Goal: Task Accomplishment & Management: Complete application form

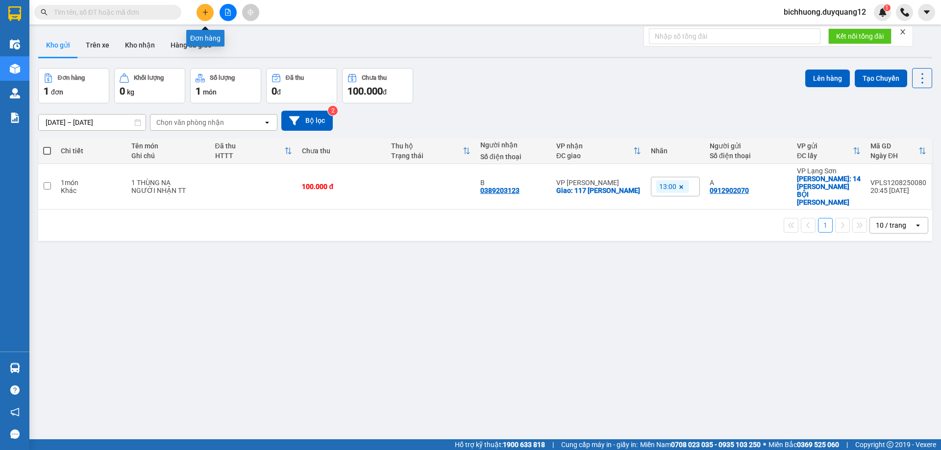
click at [205, 14] on icon "plus" at bounding box center [205, 11] width 0 height 5
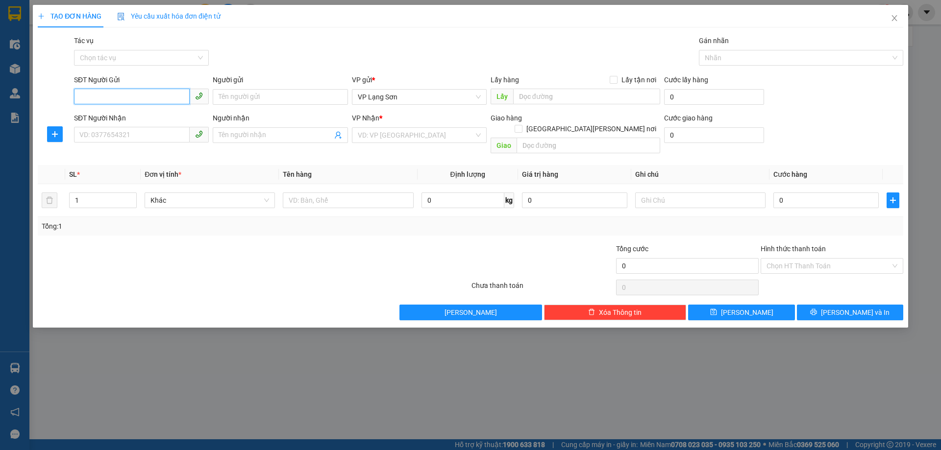
click at [117, 101] on input "SĐT Người Gửi" at bounding box center [132, 97] width 116 height 16
type input "0357971808"
click at [112, 120] on div "0357971808" at bounding box center [141, 116] width 123 height 11
checkbox input "true"
type input "VPLS"
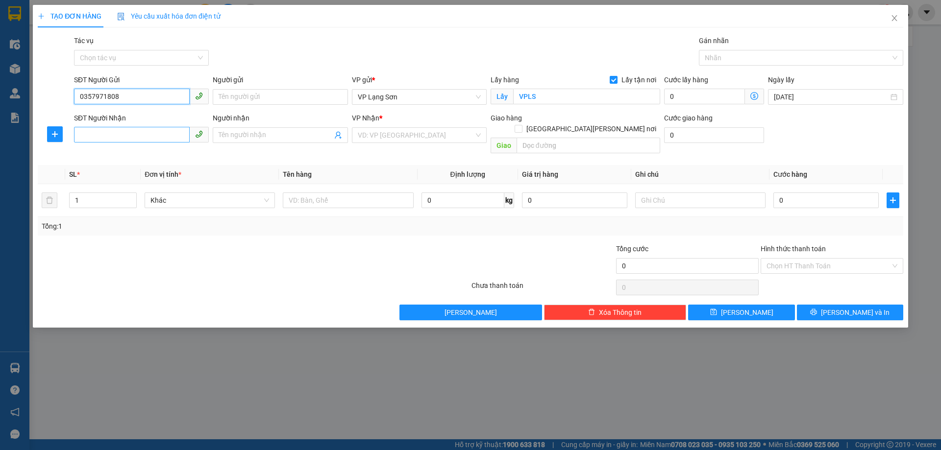
type input "0357971808"
click at [145, 139] on input "SĐT Người Nhận" at bounding box center [132, 135] width 116 height 16
type input "0978208269"
click at [235, 136] on input "Người nhận" at bounding box center [274, 135] width 113 height 11
type input "B"
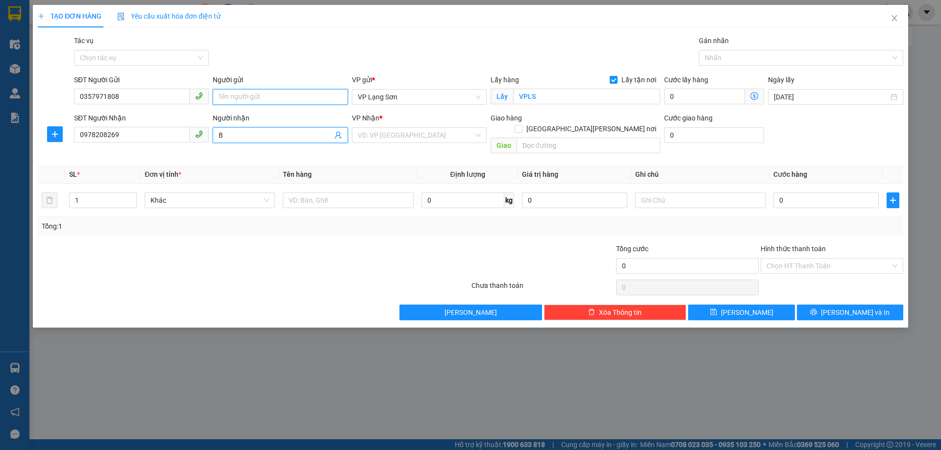
click at [240, 98] on input "Người gửi" at bounding box center [280, 97] width 135 height 16
type input "A"
click at [390, 139] on input "search" at bounding box center [416, 135] width 116 height 15
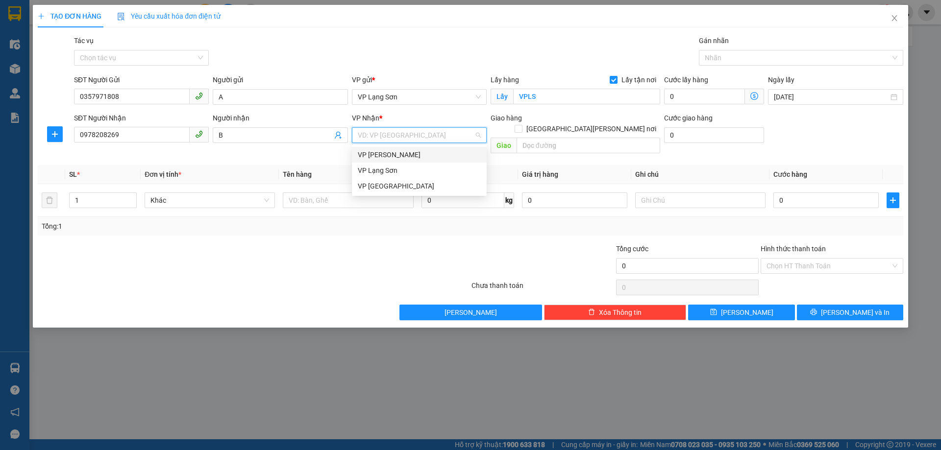
drag, startPoint x: 387, startPoint y: 156, endPoint x: 517, endPoint y: 155, distance: 130.8
click at [405, 155] on div "VP [PERSON_NAME]" at bounding box center [419, 154] width 123 height 11
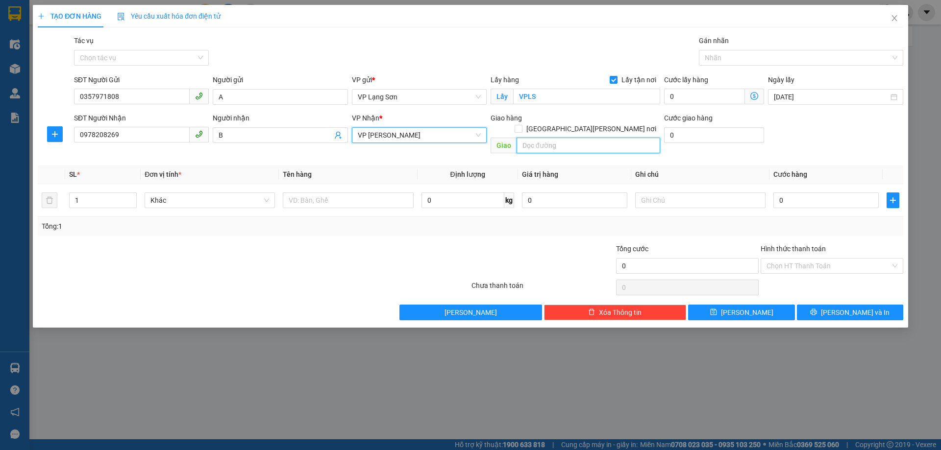
click at [546, 138] on input "text" at bounding box center [588, 146] width 144 height 16
type input "VPBANK 89 [PERSON_NAME]"
drag, startPoint x: 612, startPoint y: 119, endPoint x: 694, endPoint y: 129, distance: 82.9
click at [619, 123] on label "[GEOGRAPHIC_DATA][PERSON_NAME] nơi" at bounding box center [587, 128] width 146 height 11
click at [521, 125] on input "[GEOGRAPHIC_DATA][PERSON_NAME] nơi" at bounding box center [517, 128] width 7 height 7
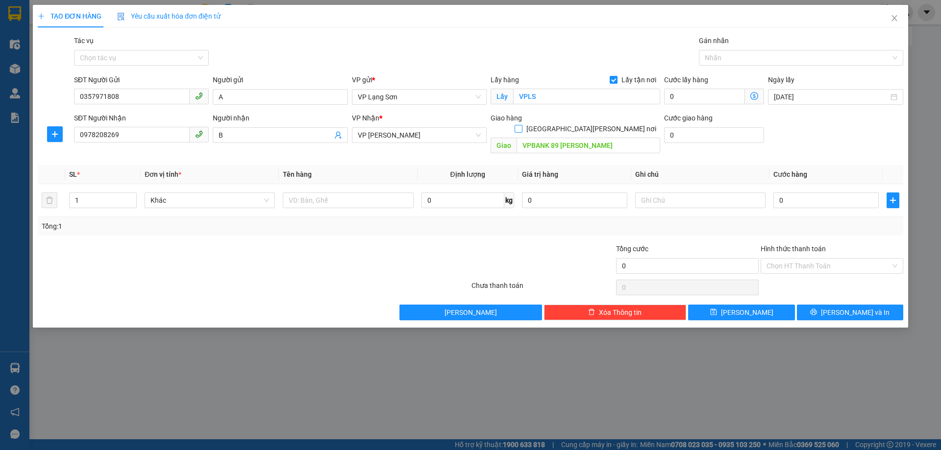
checkbox input "true"
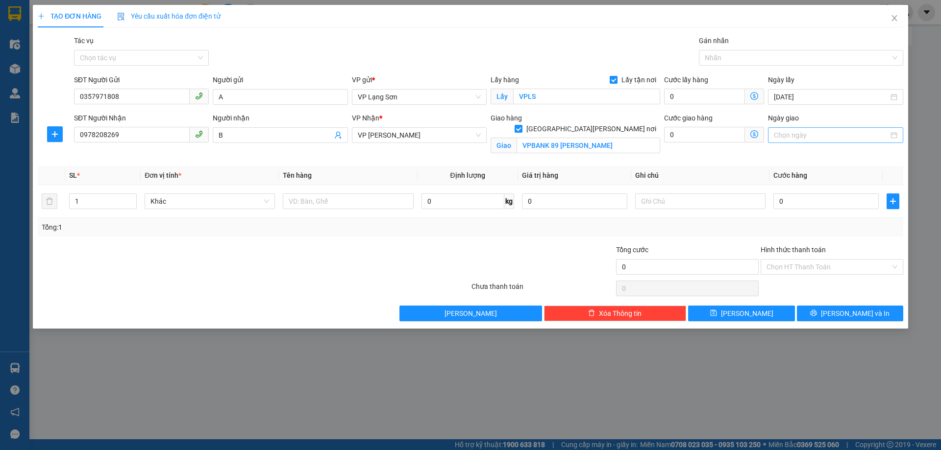
click at [799, 135] on input "Ngày giao" at bounding box center [831, 135] width 114 height 11
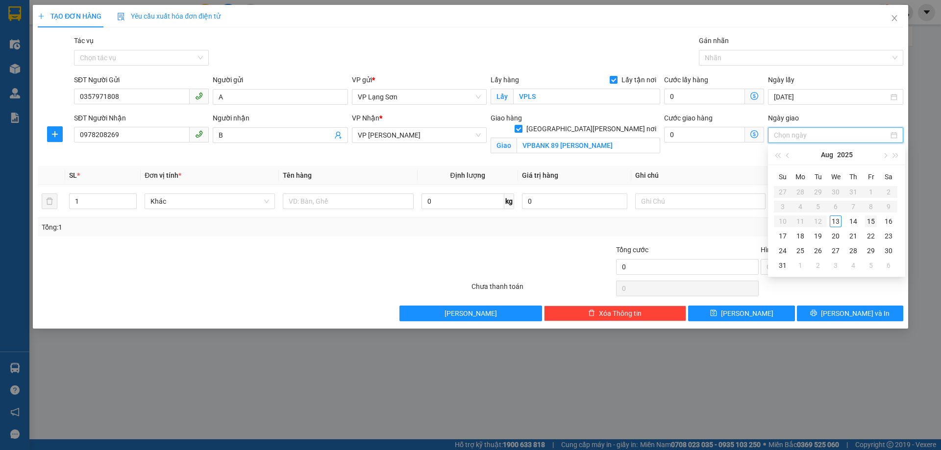
type input "[DATE]"
click at [833, 221] on div "13" at bounding box center [835, 222] width 12 height 12
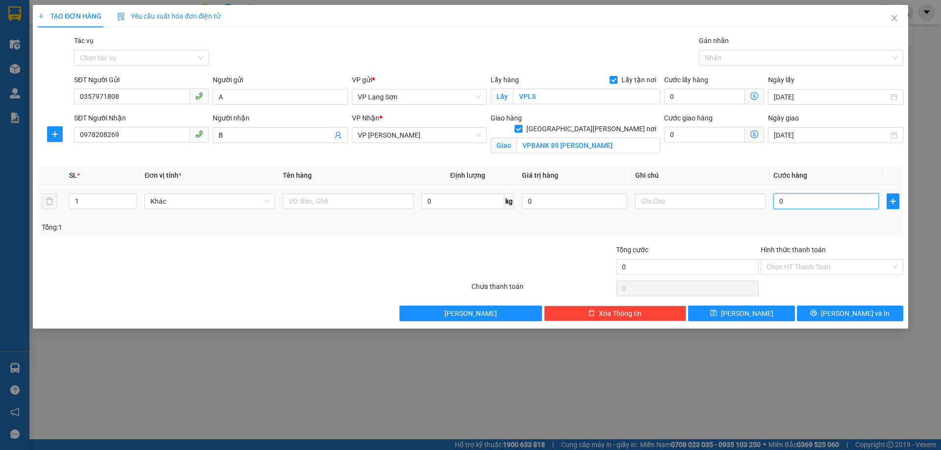
click at [796, 204] on input "0" at bounding box center [825, 202] width 105 height 16
type input "1"
type input "10"
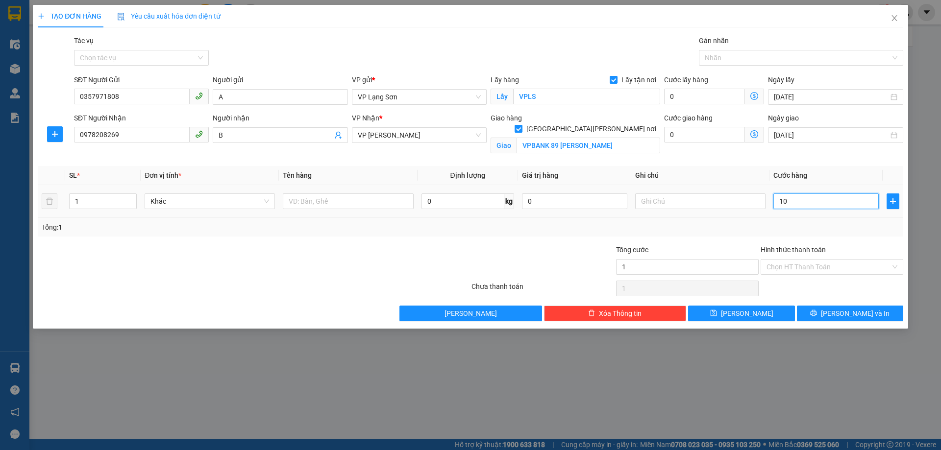
type input "10"
type input "100"
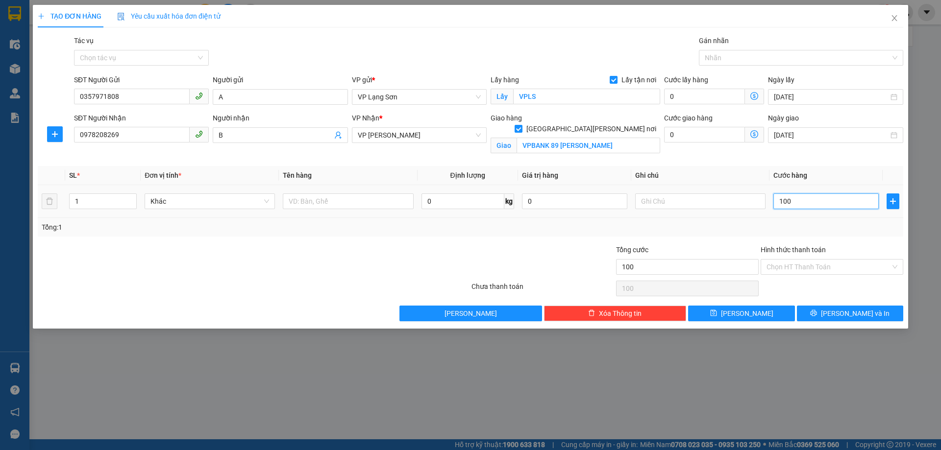
type input "1.000"
type input "10.000"
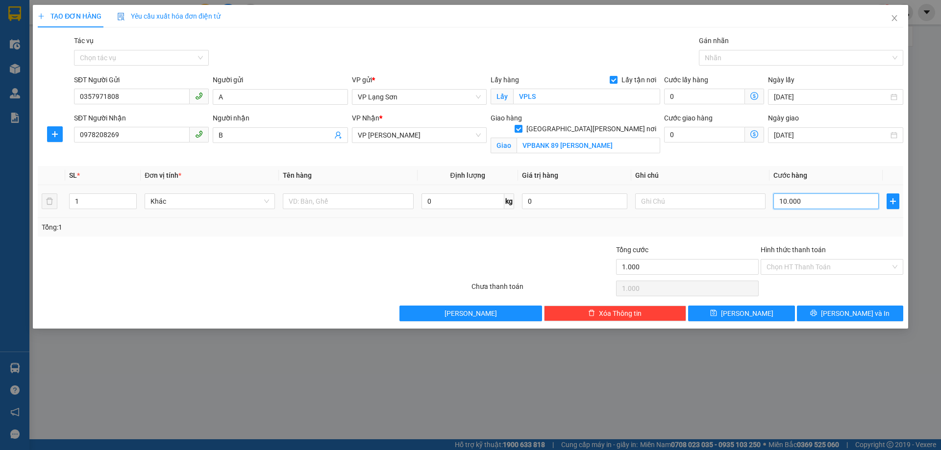
type input "10.000"
type input "100.000"
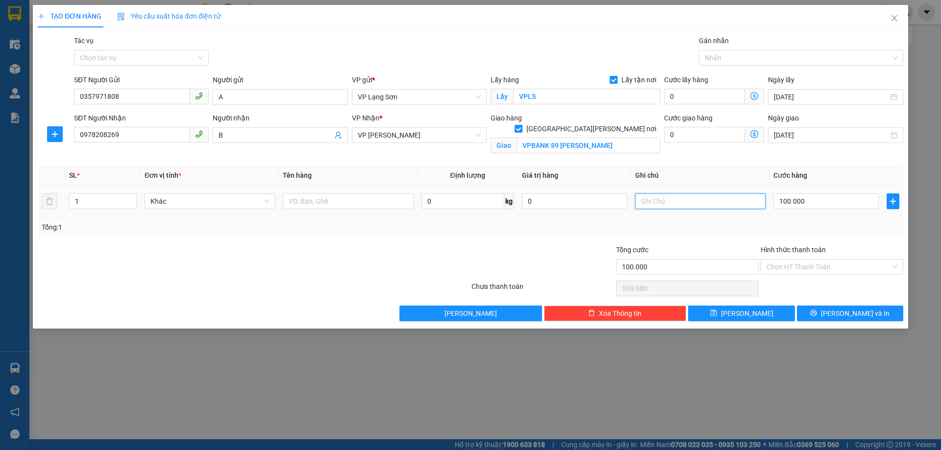
click at [667, 200] on input "text" at bounding box center [700, 202] width 130 height 16
type input "CK CTY 100K"
click at [317, 206] on input "text" at bounding box center [348, 202] width 130 height 16
type input "1 THÙNG NA"
click at [699, 205] on input "CK CTY 100K" at bounding box center [700, 202] width 130 height 16
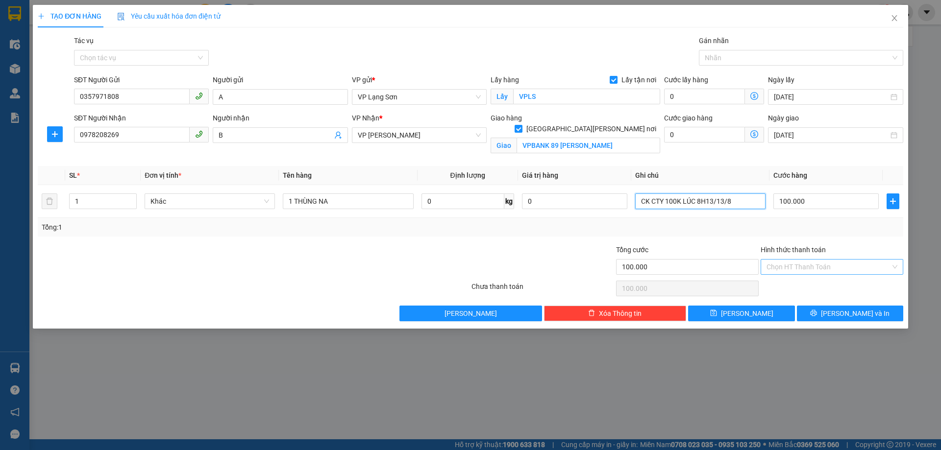
type input "CK CTY 100K LÚC 8H13/13/8"
click at [790, 269] on input "Hình thức thanh toán" at bounding box center [828, 267] width 124 height 15
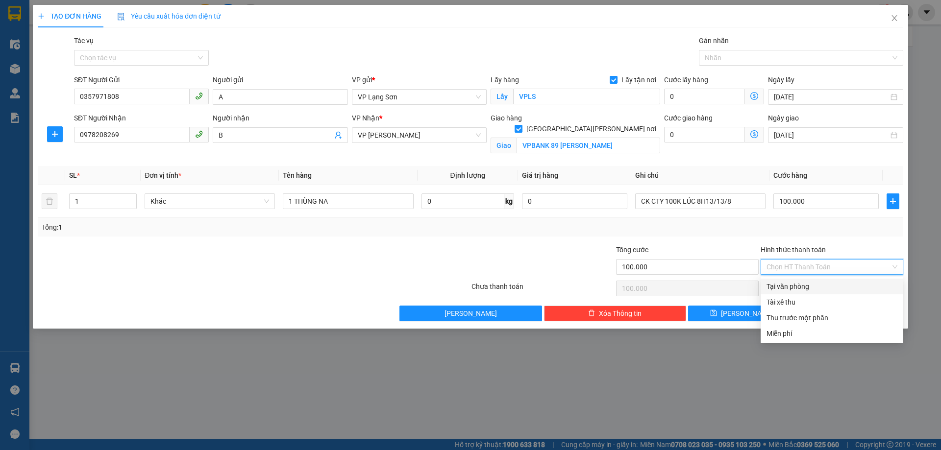
click at [786, 287] on div "Tại văn phòng" at bounding box center [831, 286] width 131 height 11
type input "0"
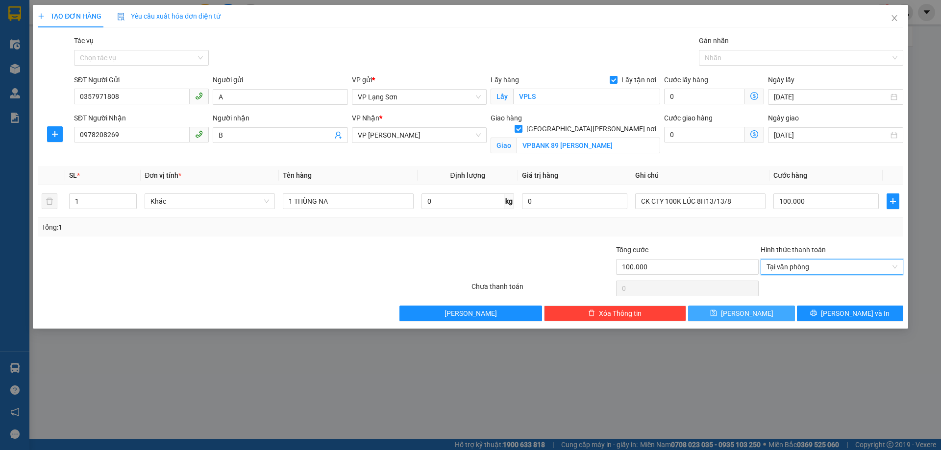
click at [749, 317] on span "[PERSON_NAME]" at bounding box center [747, 313] width 52 height 11
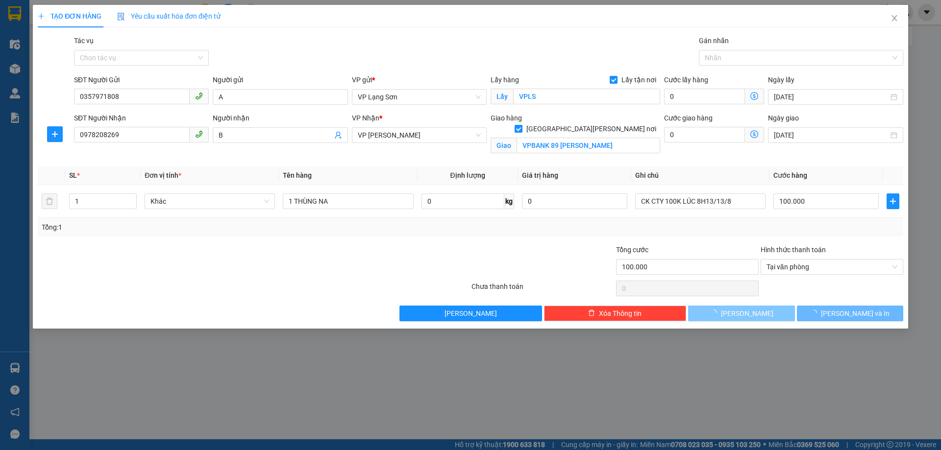
checkbox input "false"
type input "0"
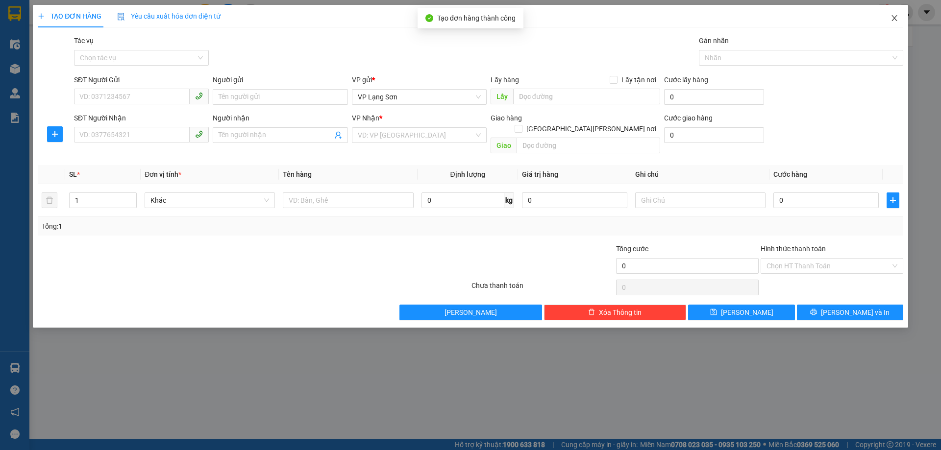
click at [896, 19] on icon "close" at bounding box center [894, 18] width 8 height 8
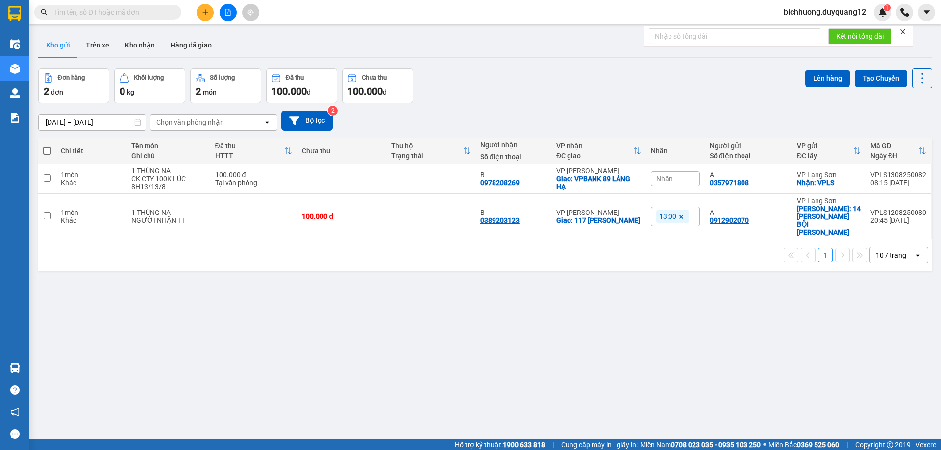
click at [659, 177] on span "Nhãn" at bounding box center [664, 179] width 17 height 8
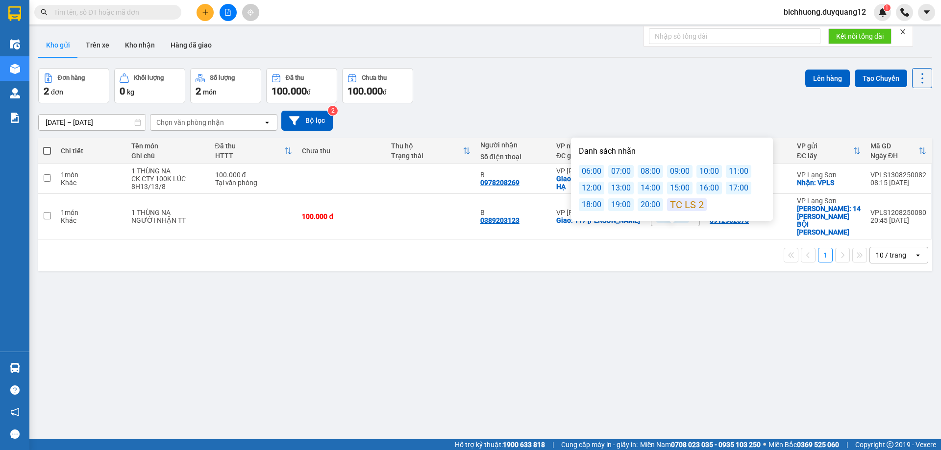
drag, startPoint x: 676, startPoint y: 178, endPoint x: 680, endPoint y: 173, distance: 6.2
click at [677, 177] on div "06:00 07:00 08:00 09:00 10:00 11:00 12:00 13:00 14:00 15:00 16:00 17:00 18:00 1…" at bounding box center [672, 188] width 186 height 46
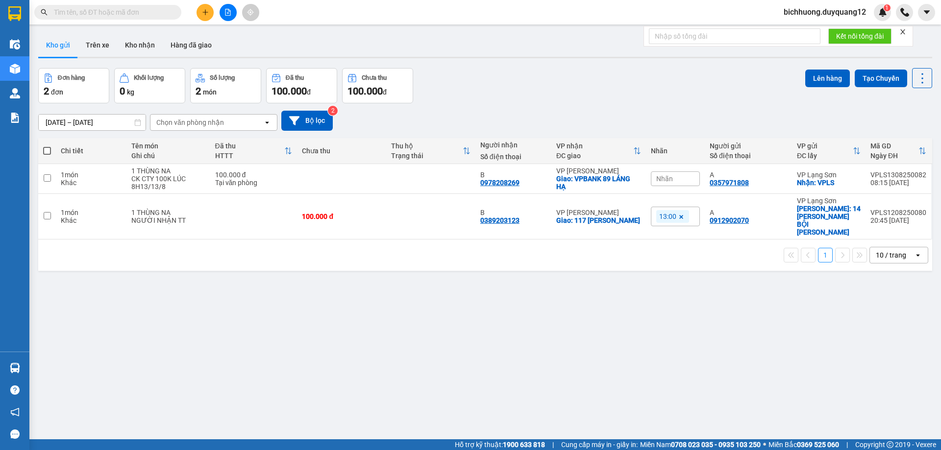
click at [703, 126] on div "[DATE] – [DATE] Press the down arrow key to interact with the calendar and sele…" at bounding box center [485, 121] width 894 height 20
click at [851, 213] on icon at bounding box center [854, 216] width 7 height 7
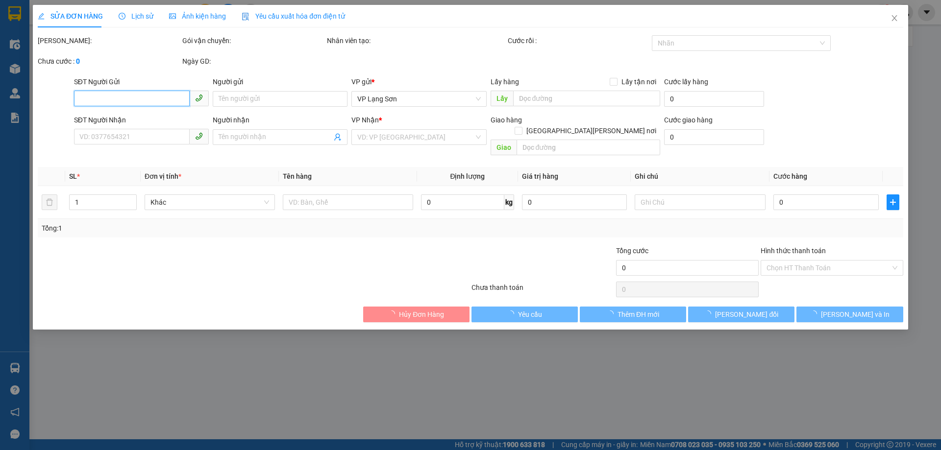
type input "0912902070"
type input "A"
checkbox input "true"
type input "14 [PERSON_NAME] BỘI [PERSON_NAME]"
type input "0389203123"
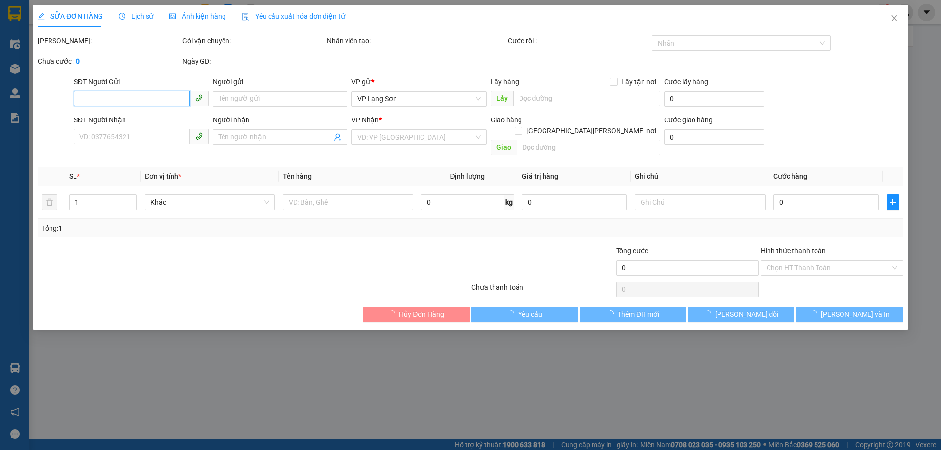
type input "B"
checkbox input "true"
type input "117 [PERSON_NAME]"
type input "100.000"
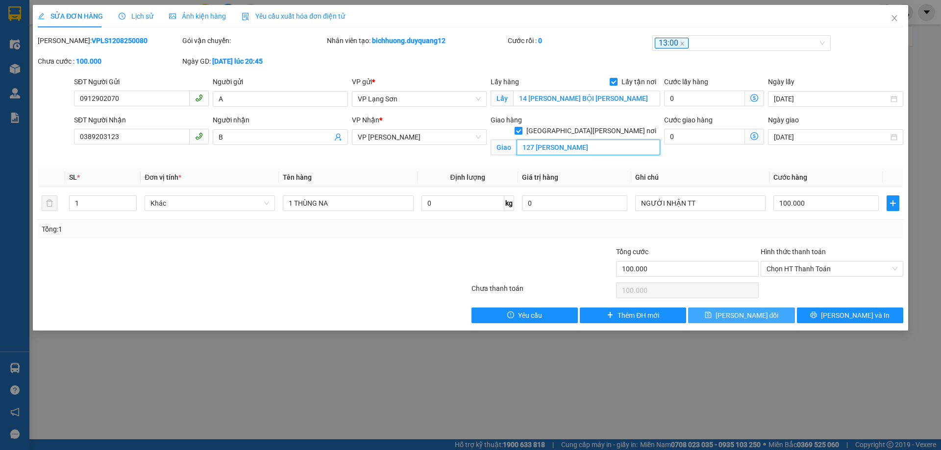
type input "127 [PERSON_NAME]"
click at [748, 314] on span "[PERSON_NAME] đổi" at bounding box center [746, 315] width 63 height 11
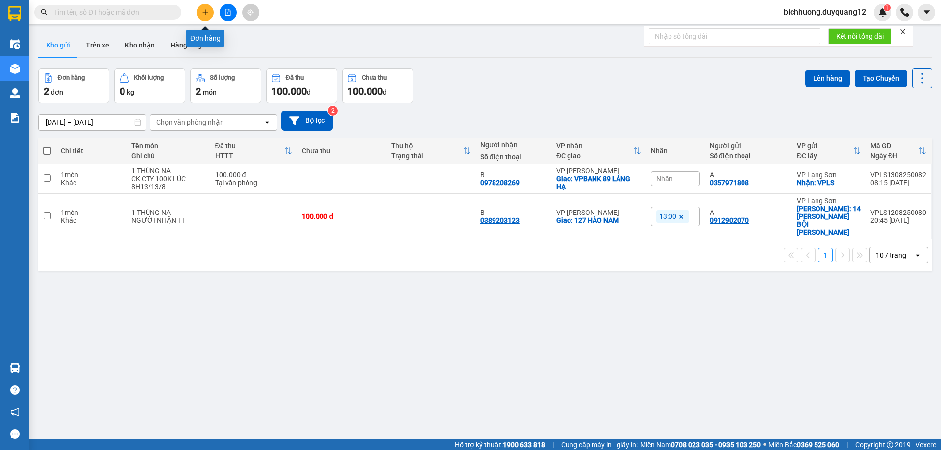
click at [204, 14] on icon "plus" at bounding box center [205, 12] width 7 height 7
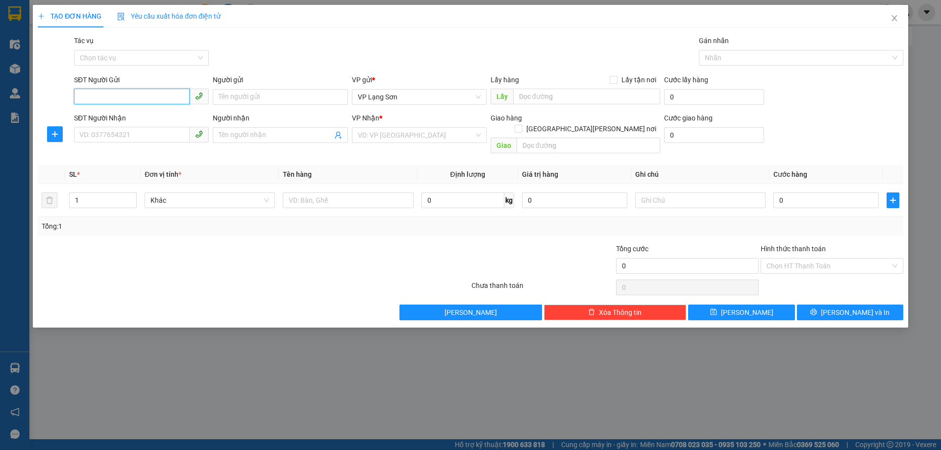
click at [134, 100] on input "SĐT Người Gửi" at bounding box center [132, 97] width 116 height 16
click at [893, 19] on icon "close" at bounding box center [894, 18] width 8 height 8
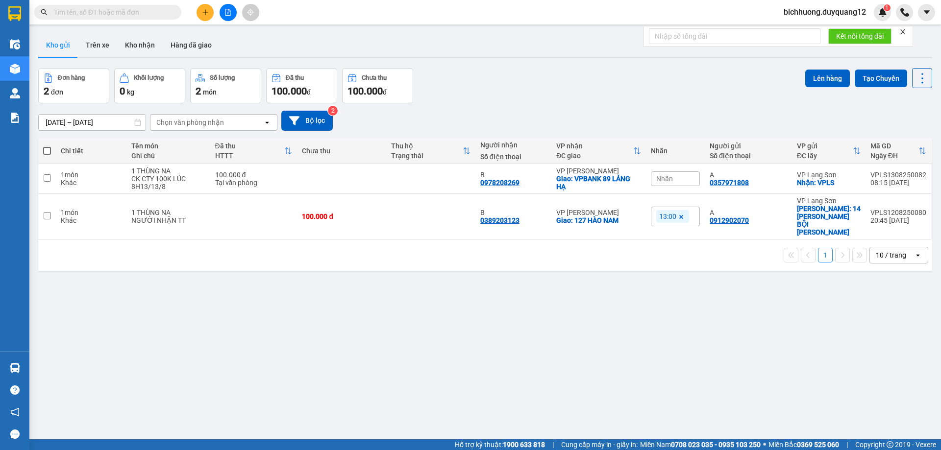
click at [129, 11] on input "text" at bounding box center [112, 12] width 116 height 11
paste input "0967599355"
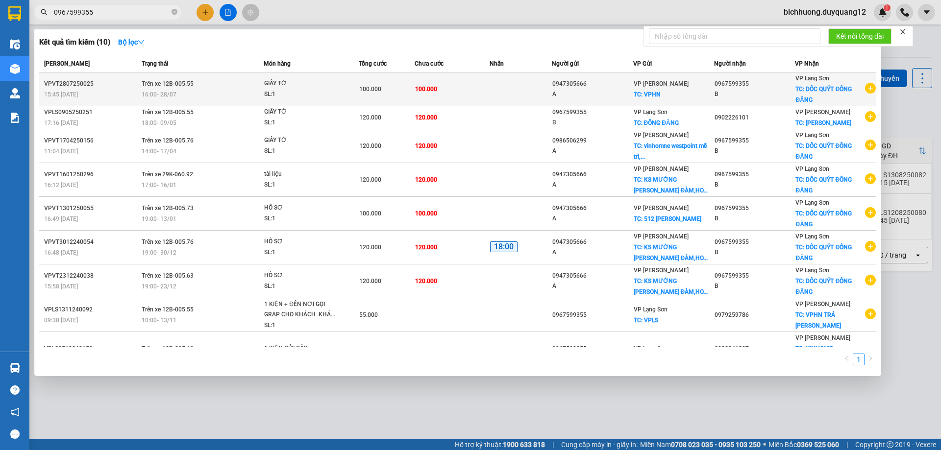
type input "0967599355"
click at [684, 95] on div "VP [PERSON_NAME] TC: VPHN" at bounding box center [673, 89] width 80 height 22
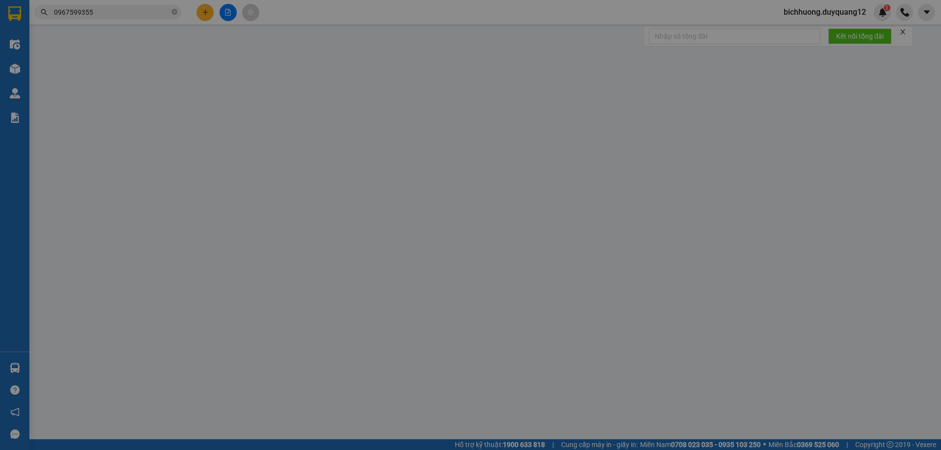
type input "0947305666"
type input "A"
checkbox input "true"
type input "VPHN"
type input "0967599355"
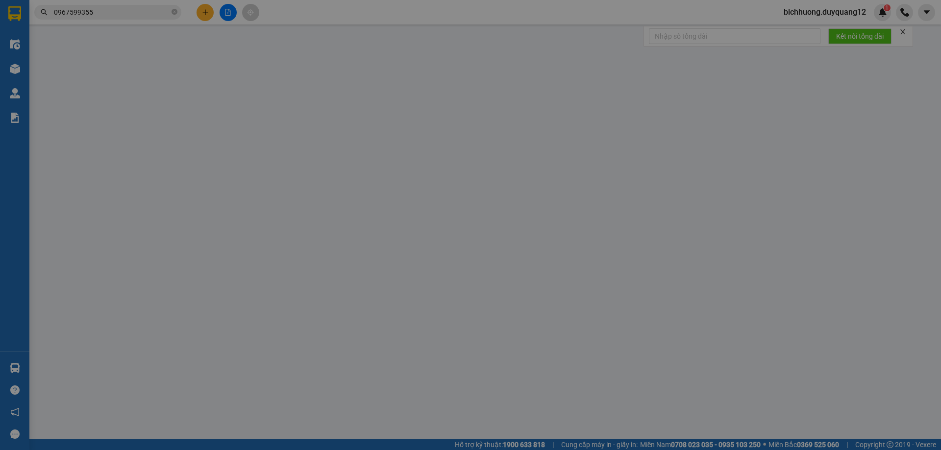
type input "B"
checkbox input "true"
type input "DỐC QUÝT ĐỒNG ĐĂNG"
type input "100.000"
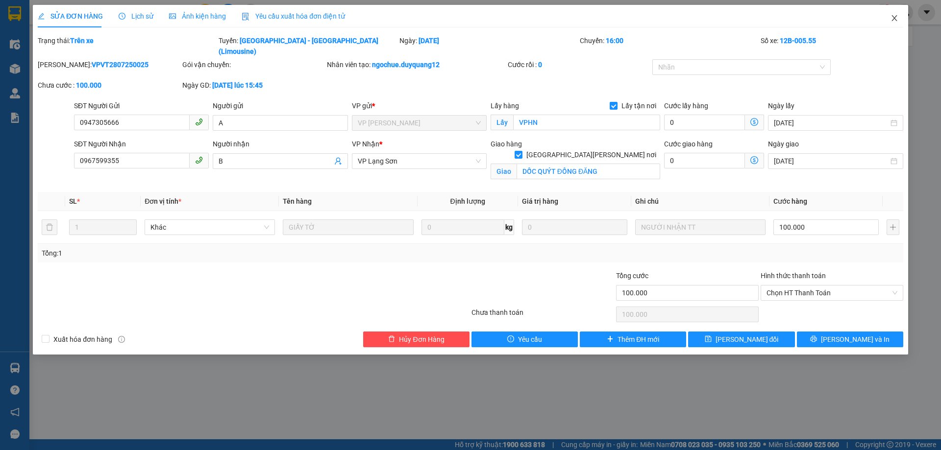
click at [897, 20] on icon "close" at bounding box center [894, 18] width 8 height 8
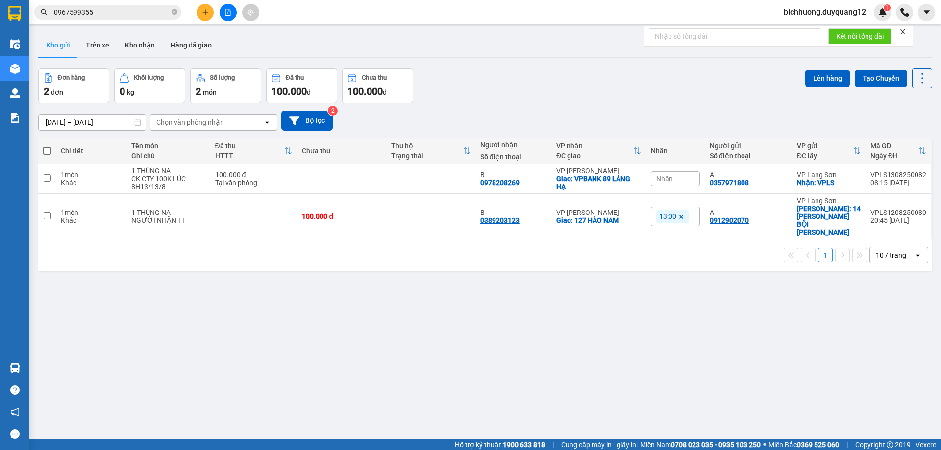
click at [111, 13] on input "0967599355" at bounding box center [112, 12] width 116 height 11
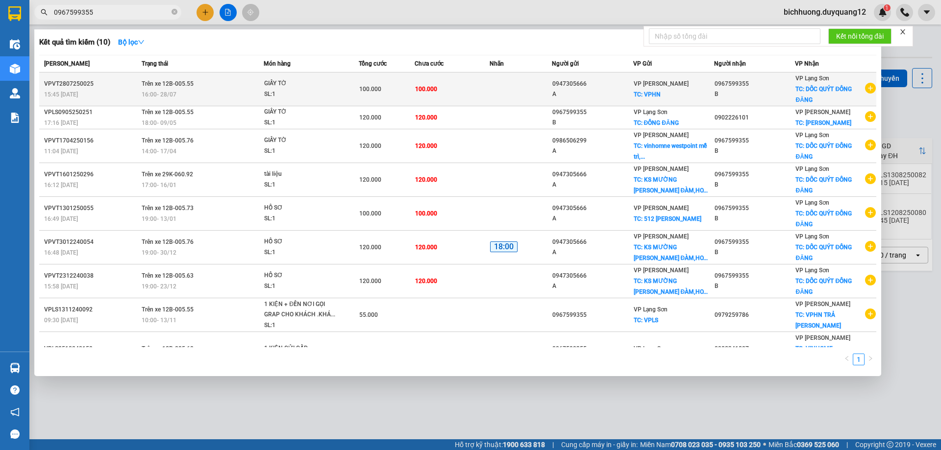
drag, startPoint x: 311, startPoint y: 94, endPoint x: 319, endPoint y: 94, distance: 8.3
click at [319, 94] on div "SL: 1" at bounding box center [300, 94] width 73 height 11
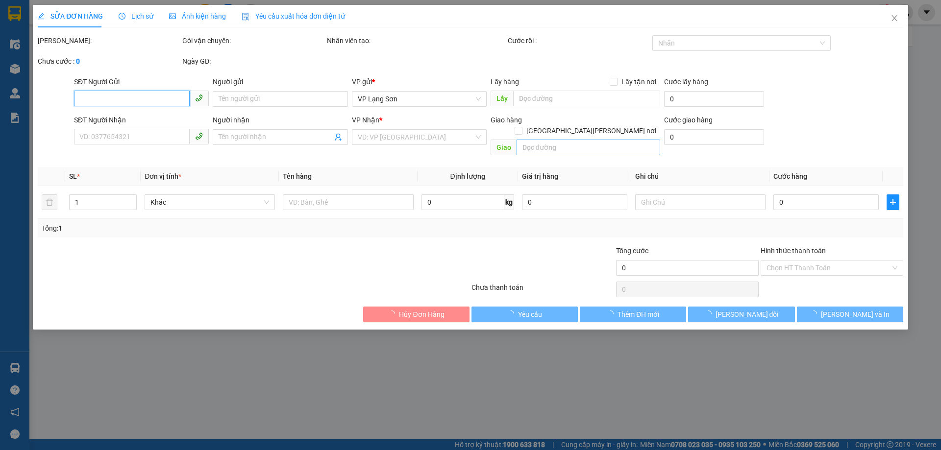
type input "0947305666"
type input "A"
checkbox input "true"
type input "VPHN"
type input "0967599355"
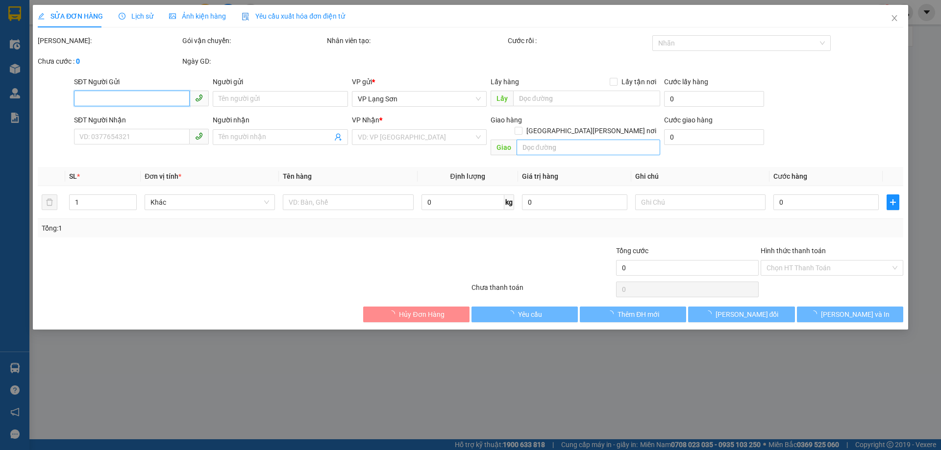
type input "B"
checkbox input "true"
type input "DỐC QUÝT ĐỒNG ĐĂNG"
type input "100.000"
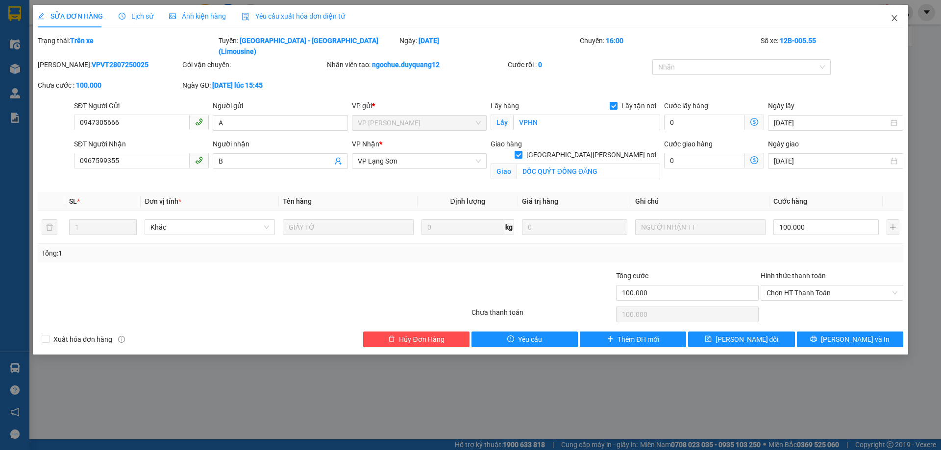
click at [895, 17] on icon "close" at bounding box center [894, 18] width 8 height 8
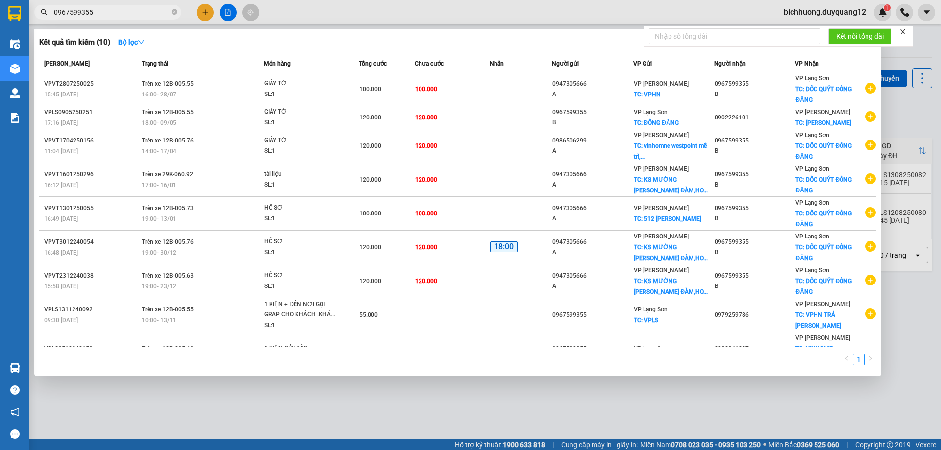
click at [108, 14] on input "0967599355" at bounding box center [112, 12] width 116 height 11
click at [107, 17] on input "0967599355" at bounding box center [112, 12] width 116 height 11
type input "0"
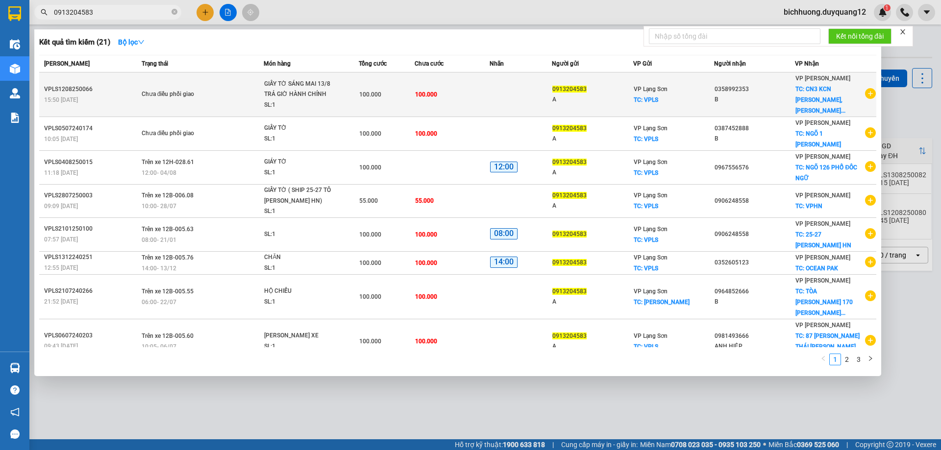
type input "0913204583"
click at [560, 95] on div "A" at bounding box center [592, 100] width 80 height 10
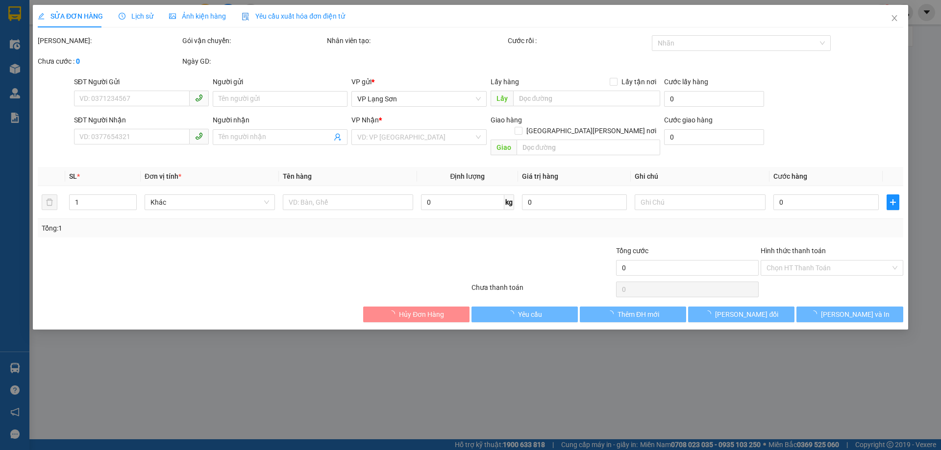
type input "0913204583"
type input "A"
checkbox input "true"
type input "VPLS"
type input "0358992353"
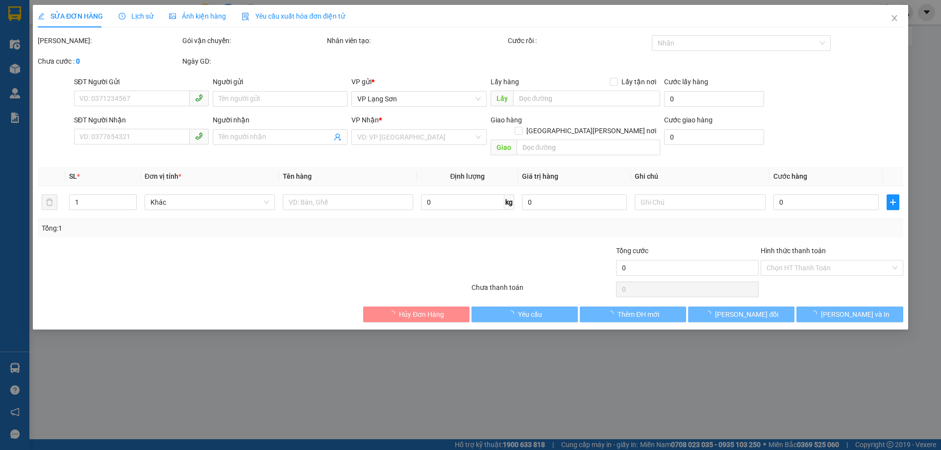
type input "B"
checkbox input "true"
type input "CN3 KCN [PERSON_NAME],[PERSON_NAME],[PERSON_NAME],[GEOGRAPHIC_DATA]"
type input "100.000"
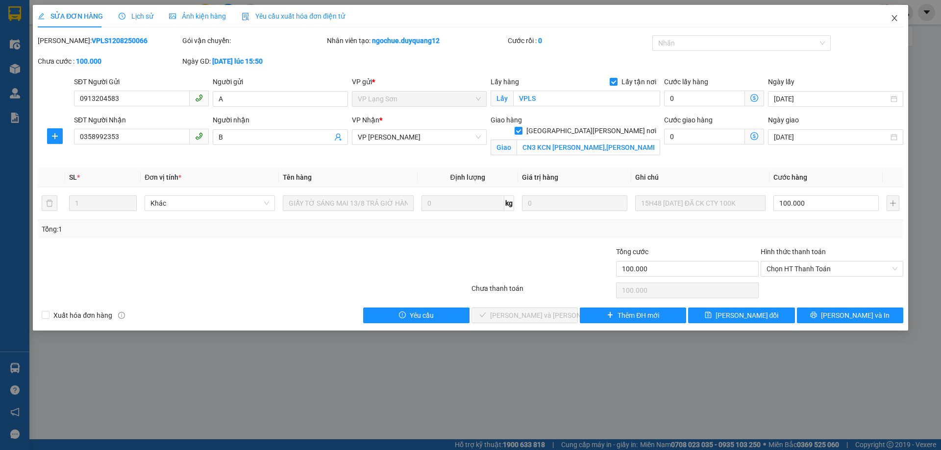
click at [894, 20] on icon "close" at bounding box center [894, 18] width 8 height 8
